Goal: Find contact information: Find contact information

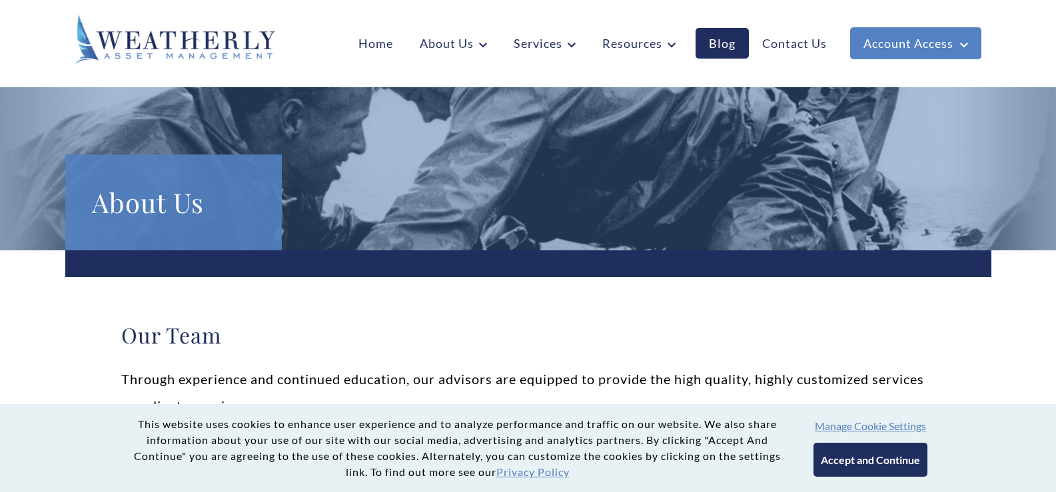
click at [858, 461] on button "Accept and Continue" at bounding box center [870, 460] width 114 height 34
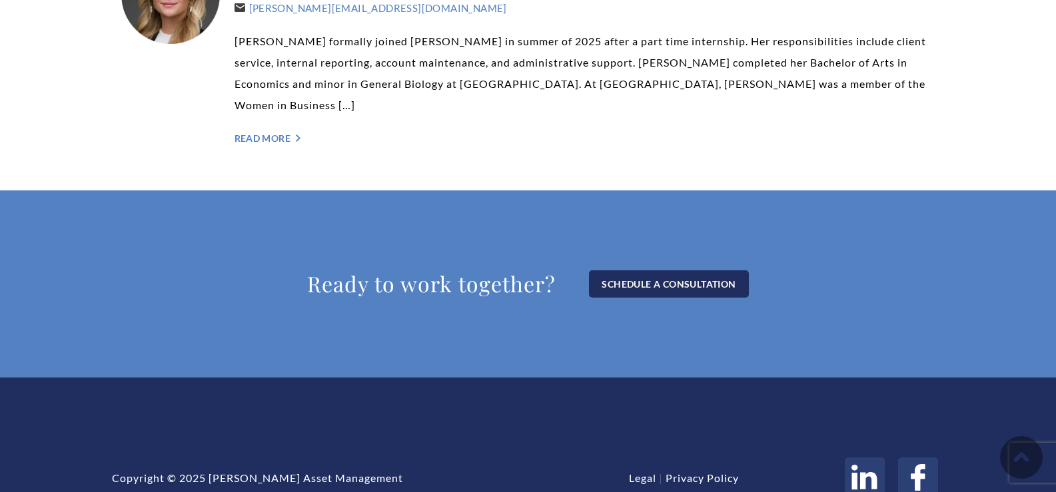
scroll to position [3391, 0]
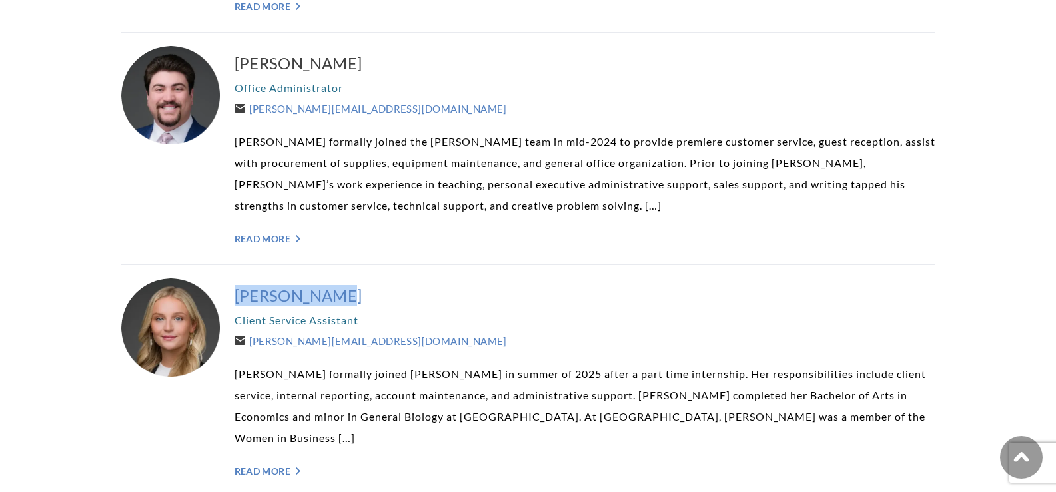
drag, startPoint x: 232, startPoint y: 224, endPoint x: 365, endPoint y: 231, distance: 132.8
click at [365, 265] on div "[PERSON_NAME] Client Service Assistant [PERSON_NAME][EMAIL_ADDRESS][DOMAIN_NAME…" at bounding box center [528, 381] width 814 height 232
copy h3 "[PERSON_NAME]"
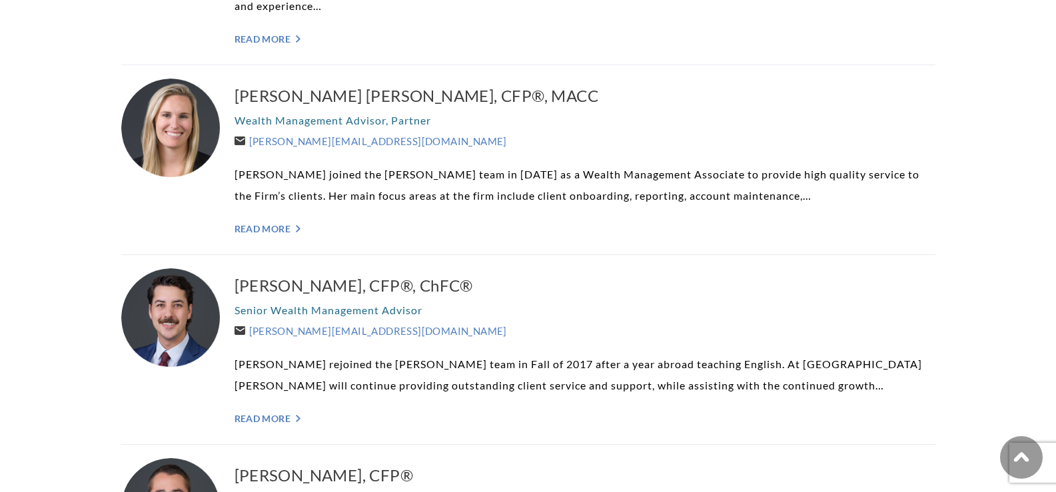
scroll to position [993, 0]
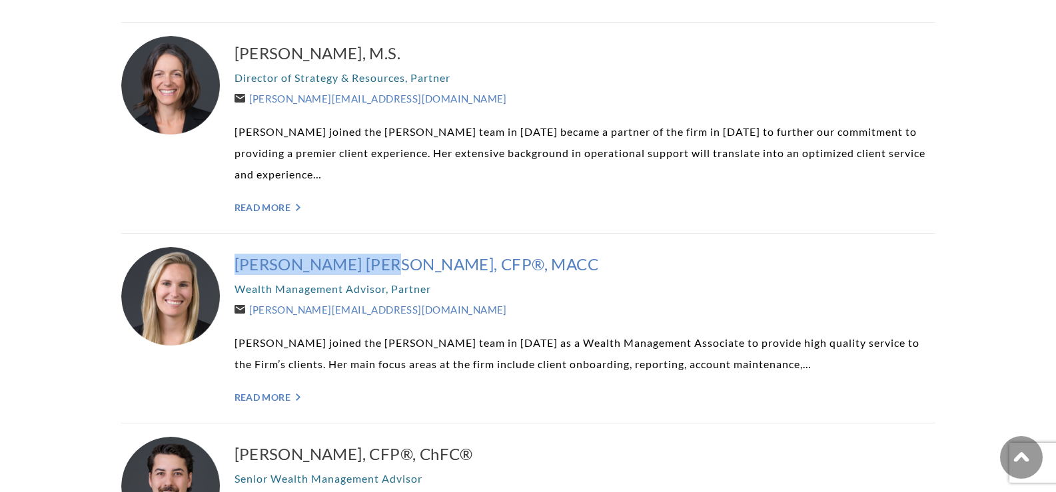
drag, startPoint x: 230, startPoint y: 255, endPoint x: 375, endPoint y: 262, distance: 144.7
click at [375, 262] on div "[PERSON_NAME] [PERSON_NAME], CFP®, MACC Wealth Management Advisor, Partner [PER…" at bounding box center [528, 329] width 814 height 190
copy h3 "[PERSON_NAME] [PERSON_NAME]"
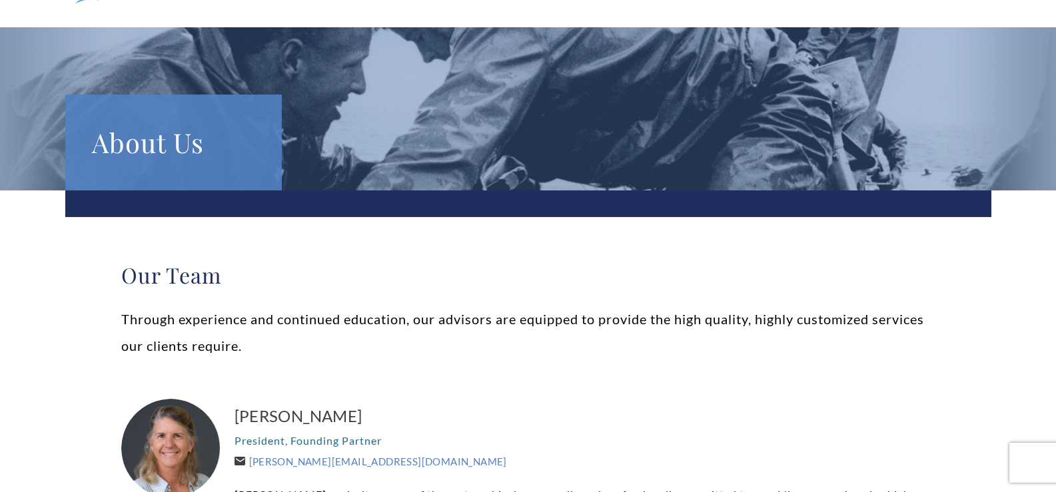
scroll to position [2400, 0]
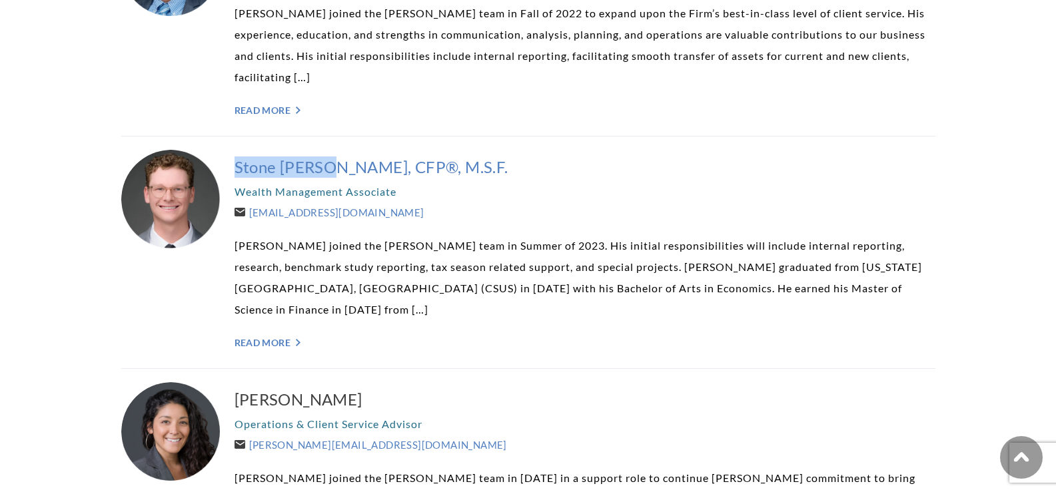
drag, startPoint x: 229, startPoint y: 144, endPoint x: 334, endPoint y: 137, distance: 104.8
click at [334, 137] on div "Stone [PERSON_NAME], CFP®, M.S.F. Wealth Management Associate [EMAIL_ADDRESS][D…" at bounding box center [528, 253] width 814 height 232
copy h3 "Stone [PERSON_NAME]"
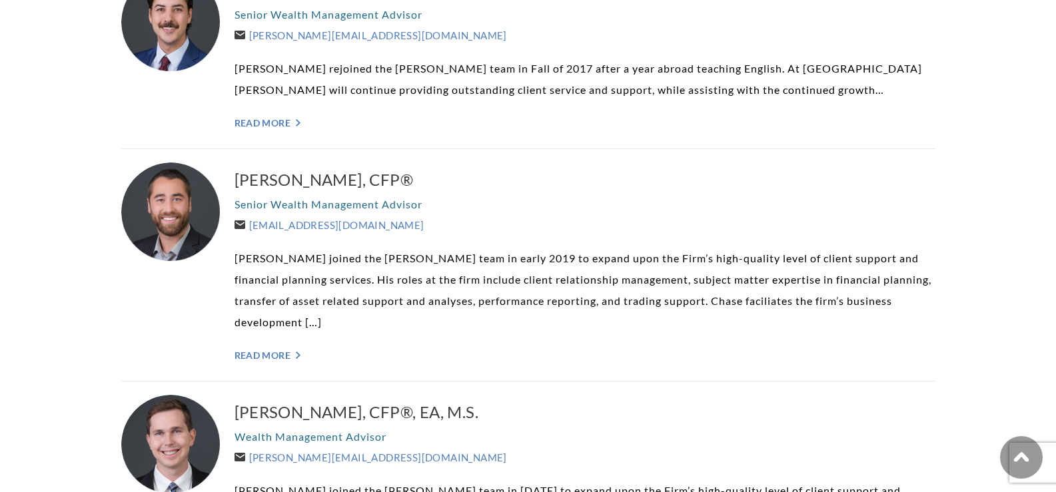
scroll to position [1466, 0]
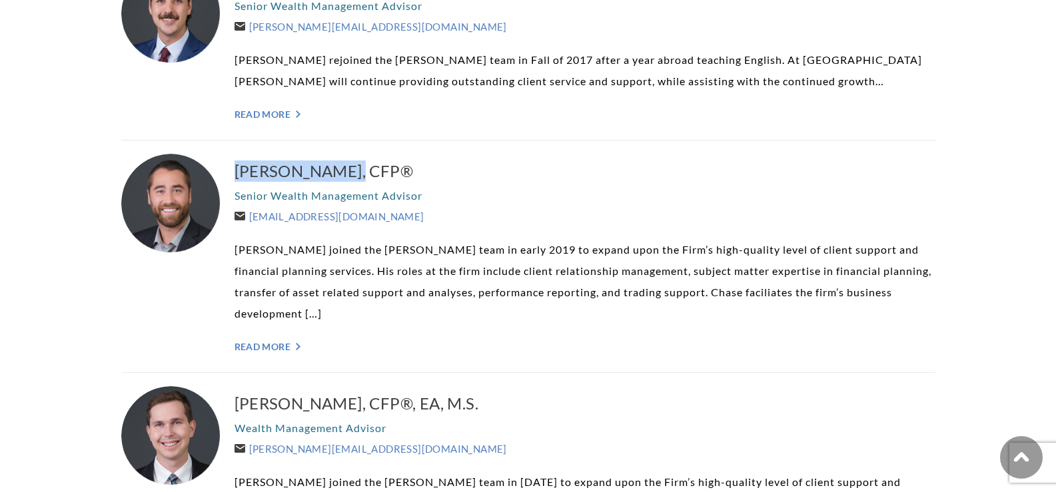
drag, startPoint x: 226, startPoint y: 169, endPoint x: 347, endPoint y: 156, distance: 121.9
click at [347, 156] on div "[PERSON_NAME], CFP® Senior Wealth Management Advisor [EMAIL_ADDRESS][DOMAIN_NAM…" at bounding box center [528, 257] width 814 height 232
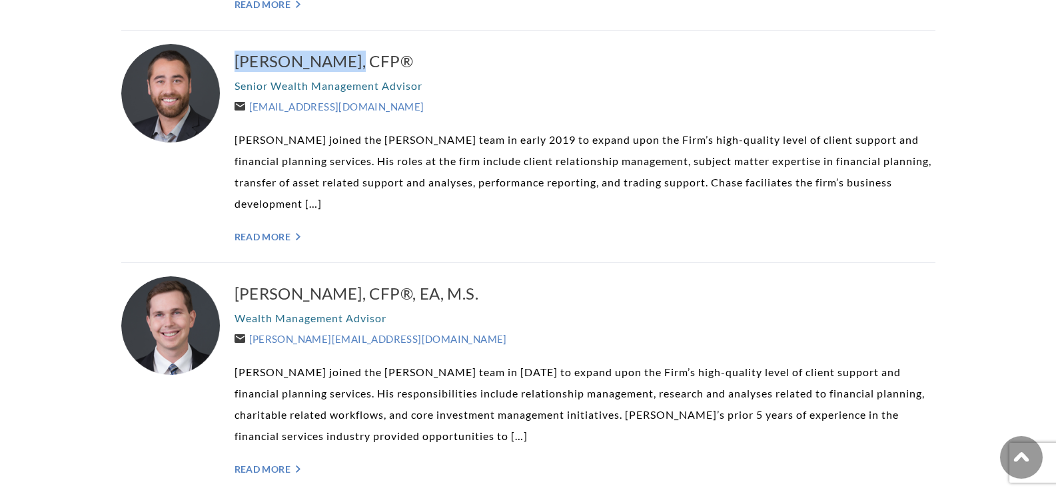
scroll to position [1599, 0]
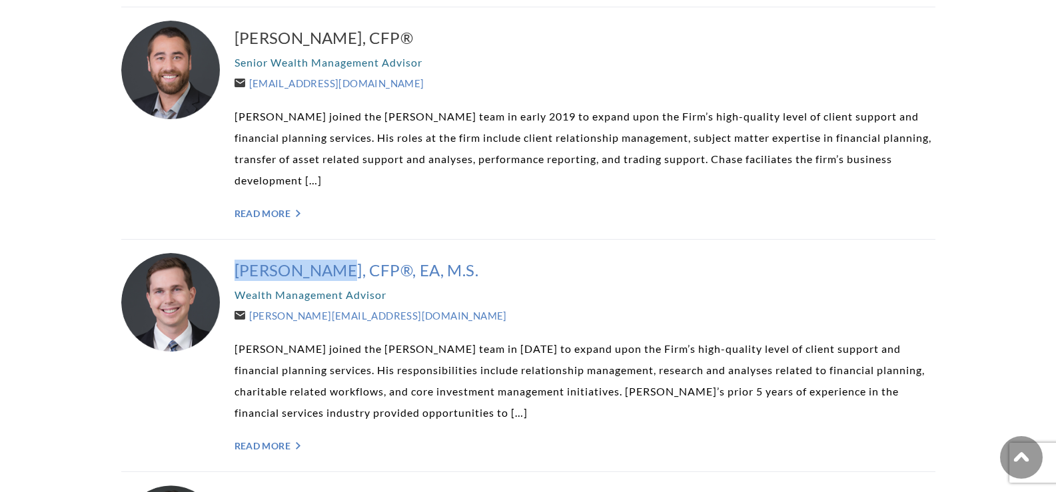
drag, startPoint x: 229, startPoint y: 244, endPoint x: 337, endPoint y: 251, distance: 108.2
click at [337, 251] on div "[PERSON_NAME], CFP®, EA, M.S. Wealth Management Advisor [PERSON_NAME][EMAIL_ADD…" at bounding box center [528, 356] width 814 height 232
copy h3 "[PERSON_NAME]"
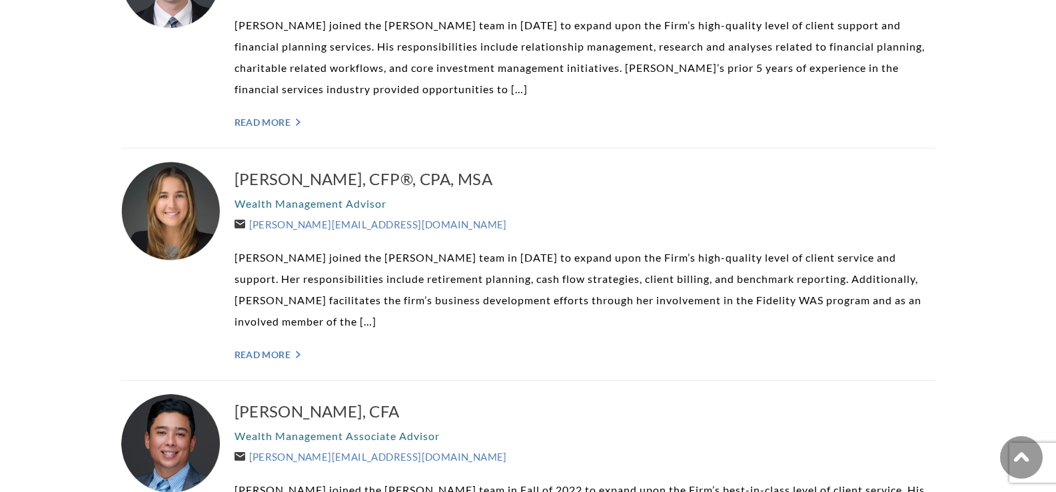
scroll to position [1932, 0]
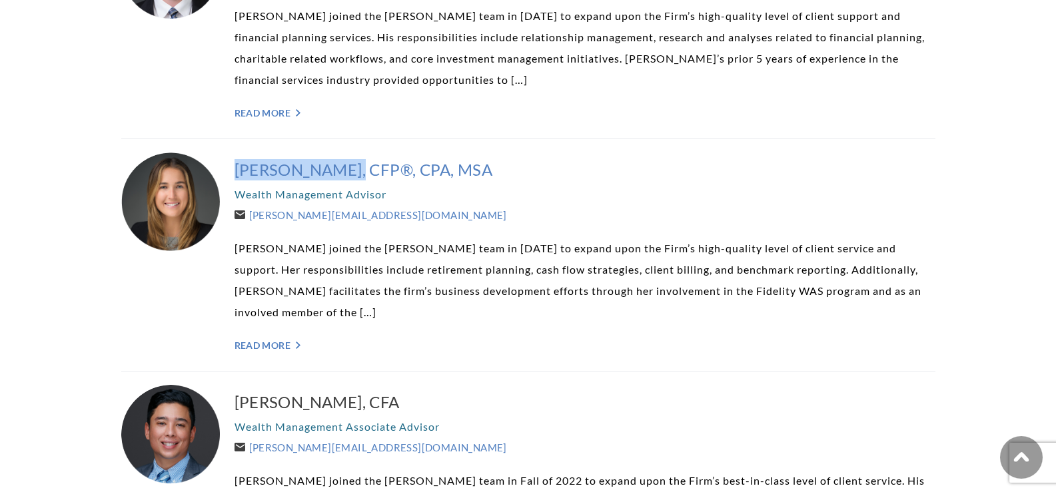
drag, startPoint x: 232, startPoint y: 148, endPoint x: 338, endPoint y: 152, distance: 106.7
click at [338, 152] on div "[PERSON_NAME], CFP®, CPA, MSA Wealth Management Advisor [PERSON_NAME][EMAIL_ADD…" at bounding box center [528, 255] width 814 height 232
copy h3 "[PERSON_NAME],"
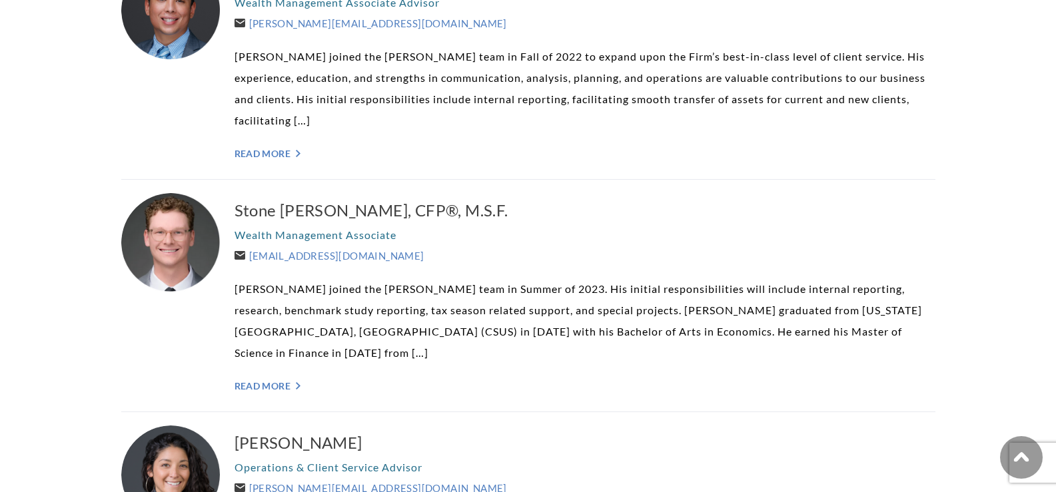
scroll to position [2398, 0]
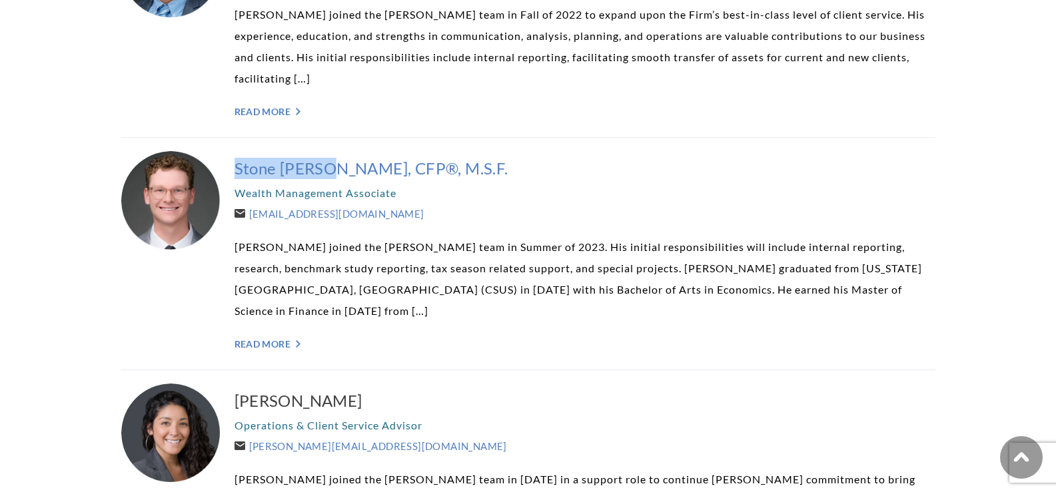
drag, startPoint x: 232, startPoint y: 141, endPoint x: 332, endPoint y: 146, distance: 100.0
click at [332, 146] on div "Stone [PERSON_NAME], CFP®, M.S.F. Wealth Management Associate [EMAIL_ADDRESS][D…" at bounding box center [528, 254] width 814 height 232
copy div "Stone [PERSON_NAME]"
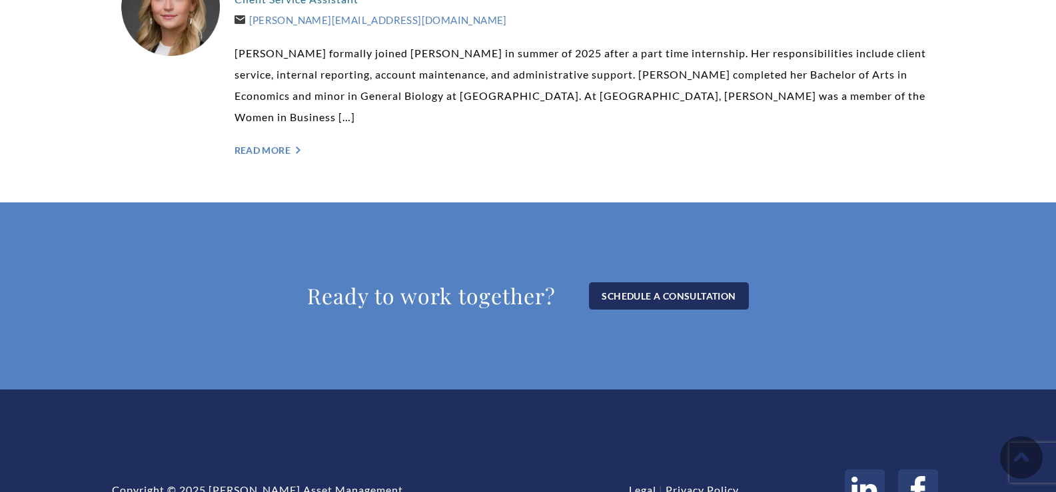
scroll to position [3724, 0]
